Goal: Task Accomplishment & Management: Use online tool/utility

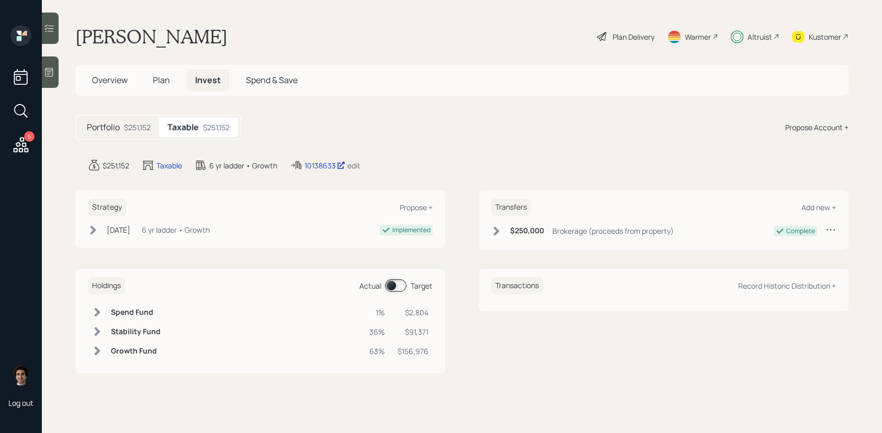
click at [304, 168] on div "10138633 edit" at bounding box center [325, 165] width 71 height 13
click at [307, 166] on div "10138633" at bounding box center [324, 165] width 41 height 11
click at [133, 134] on div "Portfolio $251,152" at bounding box center [118, 127] width 81 height 19
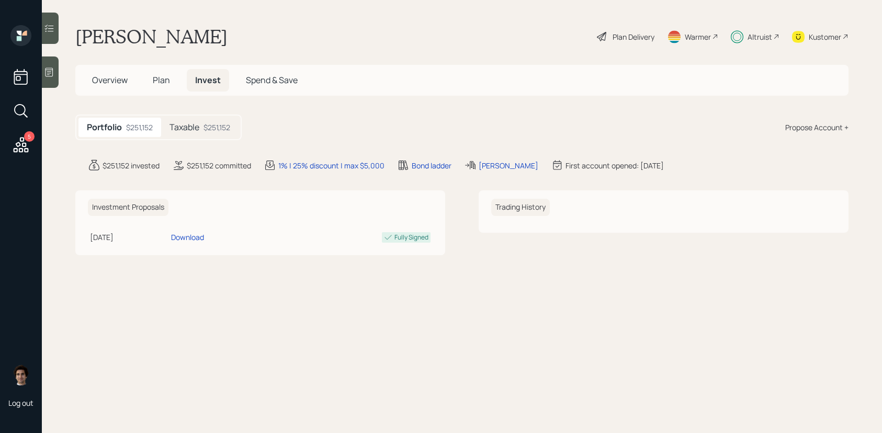
click at [618, 29] on div "Plan Delivery" at bounding box center [626, 36] width 60 height 23
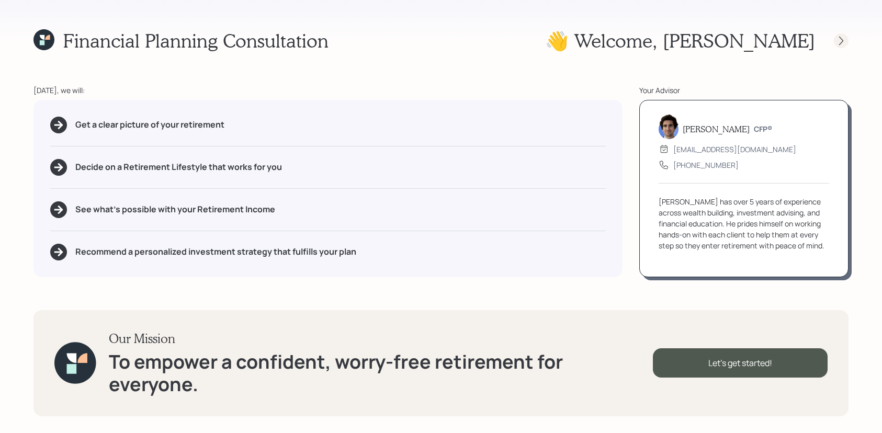
click at [841, 36] on icon at bounding box center [841, 41] width 10 height 10
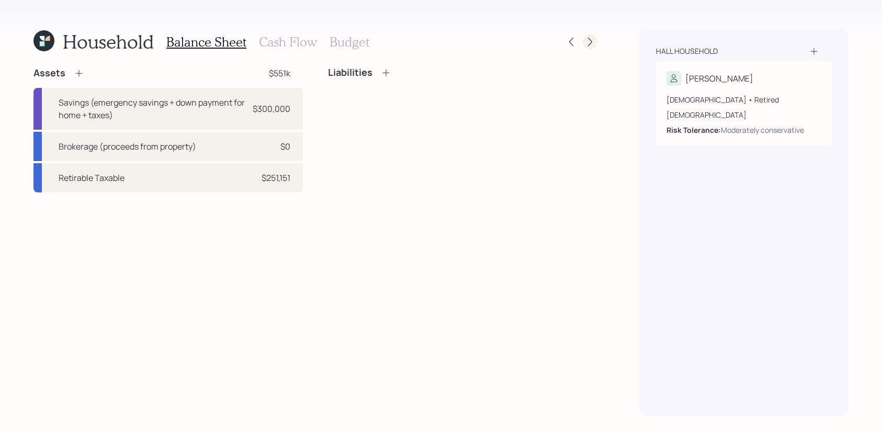
click at [586, 39] on icon at bounding box center [590, 42] width 10 height 10
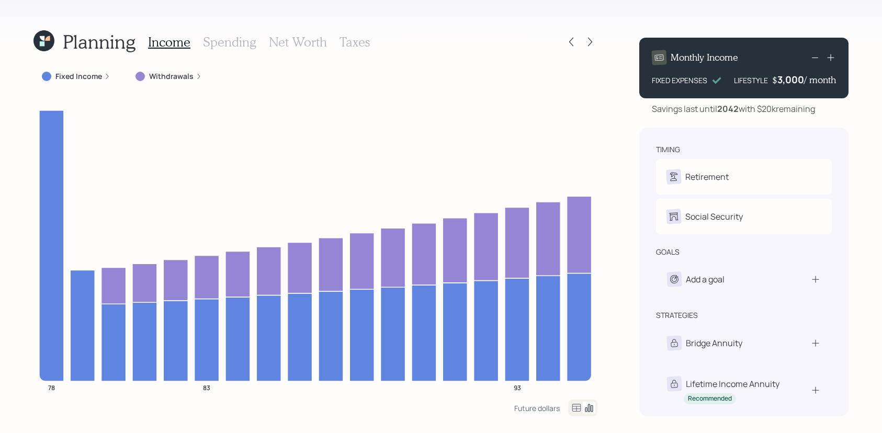
click at [77, 72] on label "Fixed Income" at bounding box center [78, 76] width 47 height 10
